Goal: Check status

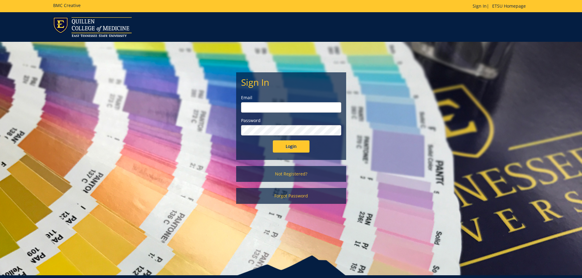
type input "[PERSON_NAME][EMAIL_ADDRESS][DOMAIN_NAME]"
click at [295, 146] on input "Login" at bounding box center [291, 147] width 37 height 12
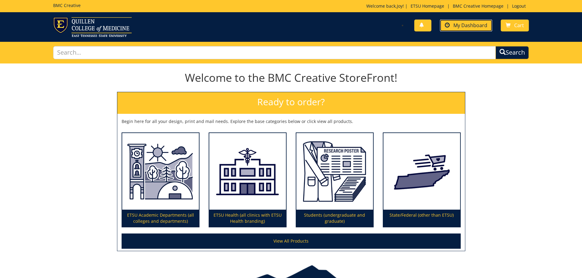
click at [463, 24] on span "My Dashboard" at bounding box center [471, 25] width 34 height 7
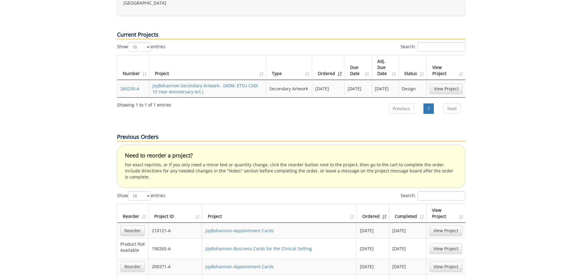
scroll to position [275, 0]
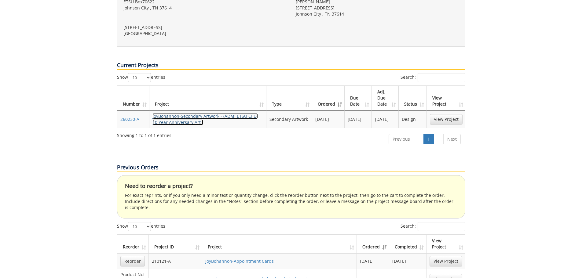
click at [190, 113] on link "JoyBohannon-Secondary Artwork - (ADM: ETSU CIIDI 10 Year Anniversary Art )" at bounding box center [205, 119] width 105 height 12
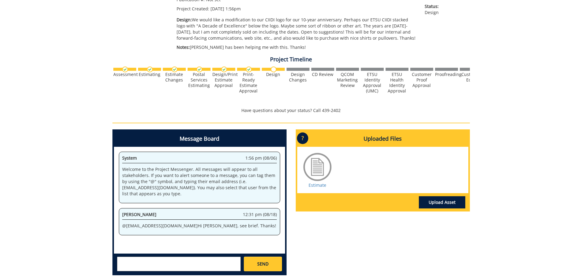
scroll to position [101, 0]
